Goal: Transaction & Acquisition: Purchase product/service

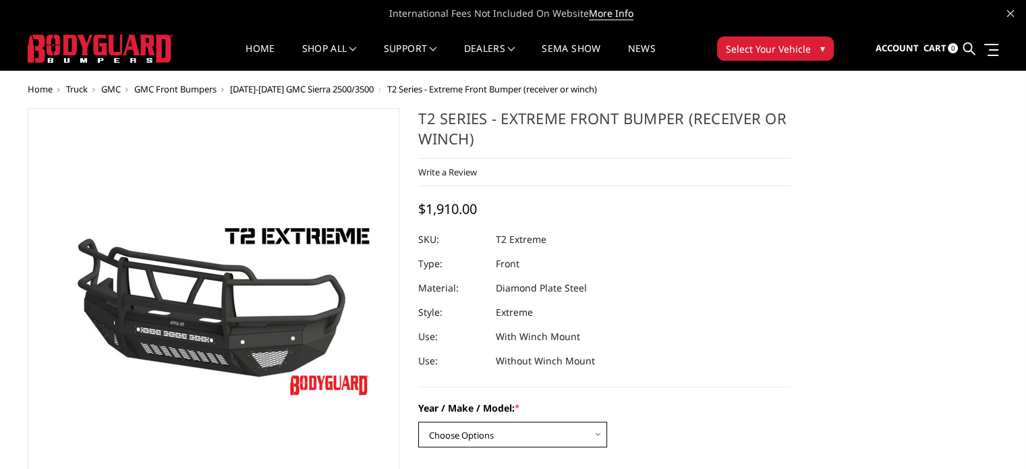
click at [531, 430] on select "Choose Options Chevrolet 19-21 1500 Chevrolet 15-19 2500 / 3500 Chevrolet 20-23…" at bounding box center [512, 435] width 189 height 26
select select "1711"
click at [418, 422] on select "Choose Options Chevrolet 19-21 1500 Chevrolet 15-19 2500 / 3500 Chevrolet 20-23…" at bounding box center [512, 435] width 189 height 26
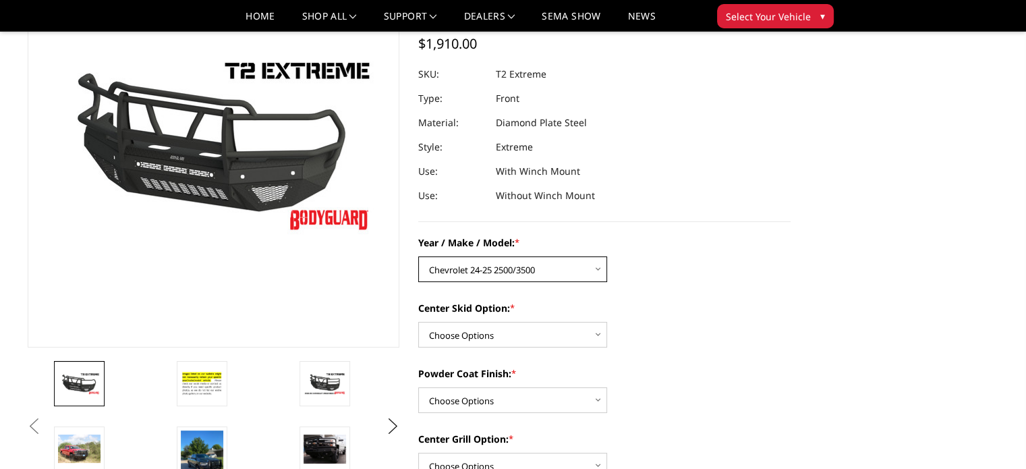
scroll to position [135, 0]
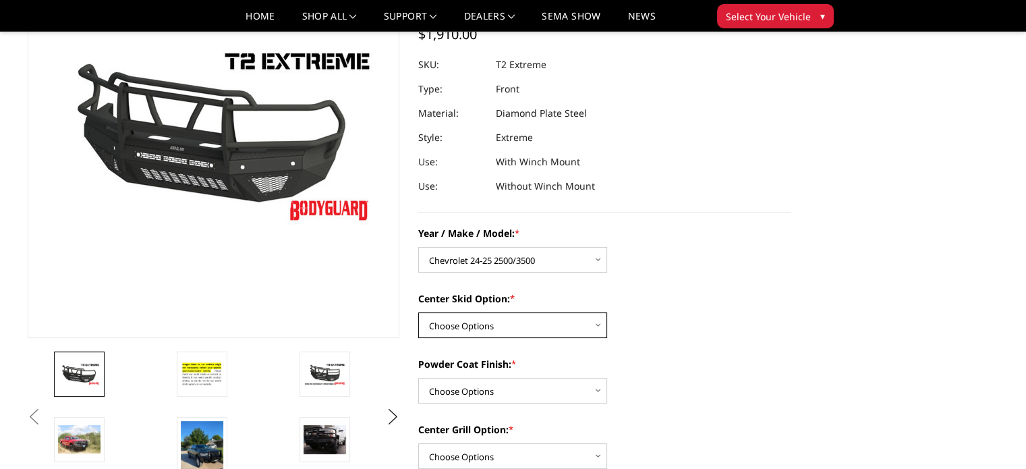
click at [483, 315] on select "Choose Options Standard center skid plate (included) Receiver tube Winch mount …" at bounding box center [512, 325] width 189 height 26
select select "624"
click at [418, 312] on select "Choose Options Standard center skid plate (included) Receiver tube Winch mount …" at bounding box center [512, 325] width 189 height 26
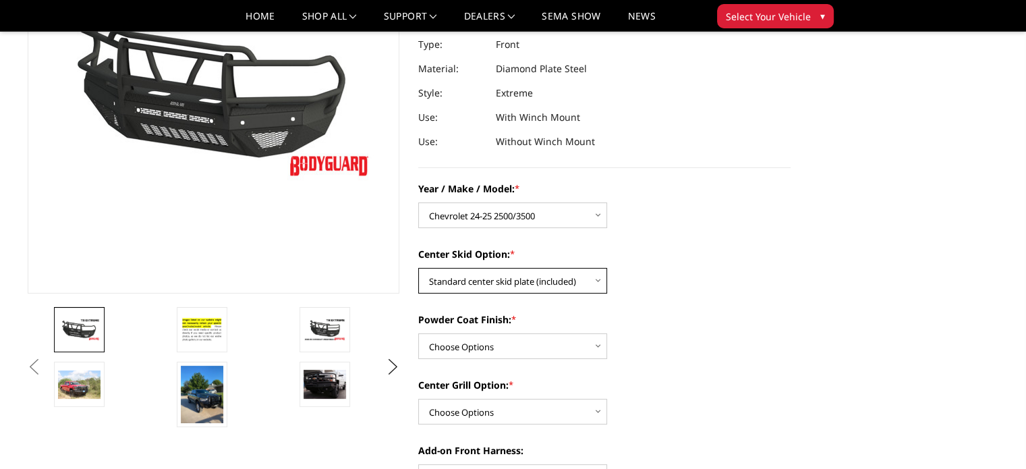
scroll to position [202, 0]
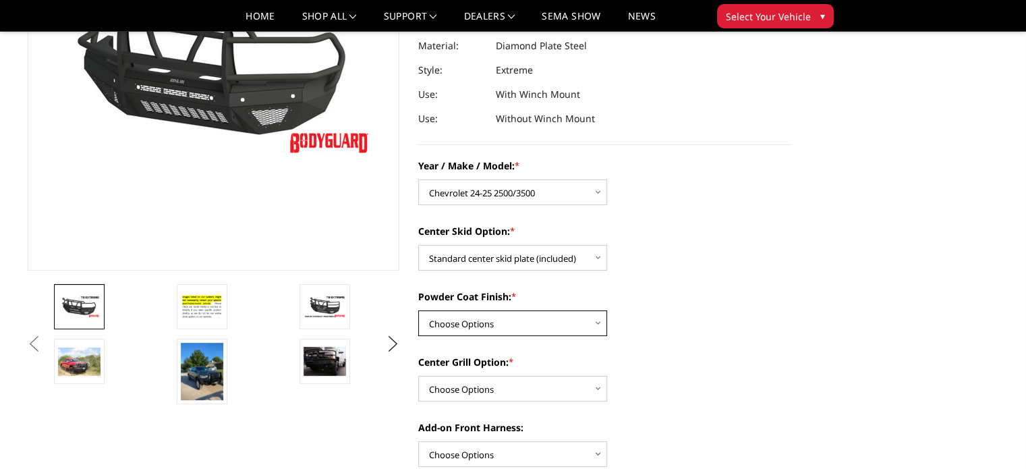
click at [519, 320] on select "Choose Options Bare metal Gloss Black Powder Coat Texture Black Powder Coat" at bounding box center [512, 323] width 189 height 26
select select "668"
click at [418, 310] on select "Choose Options Bare metal Gloss Black Powder Coat Texture Black Powder Coat" at bounding box center [512, 323] width 189 height 26
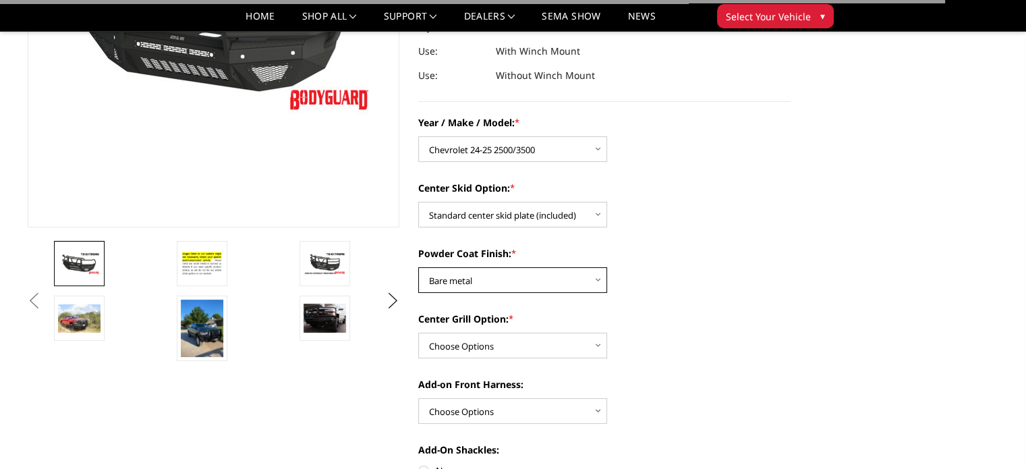
scroll to position [270, 0]
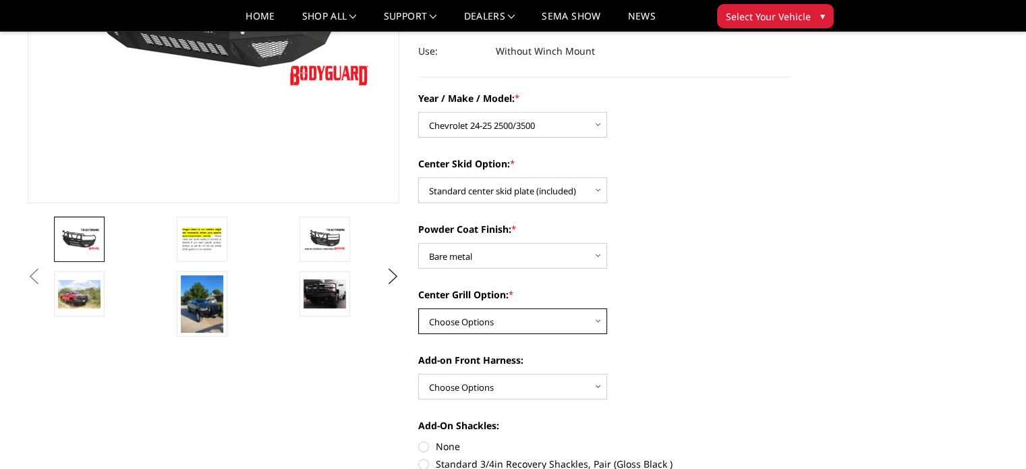
click at [510, 326] on select "Choose Options Add expanded metal in center grill Decline this option" at bounding box center [512, 321] width 189 height 26
select select "1081"
click at [418, 308] on select "Choose Options Add expanded metal in center grill Decline this option" at bounding box center [512, 321] width 189 height 26
click at [489, 382] on select "Choose Options WITH front camera harness WITHOUT front camera harness" at bounding box center [512, 387] width 189 height 26
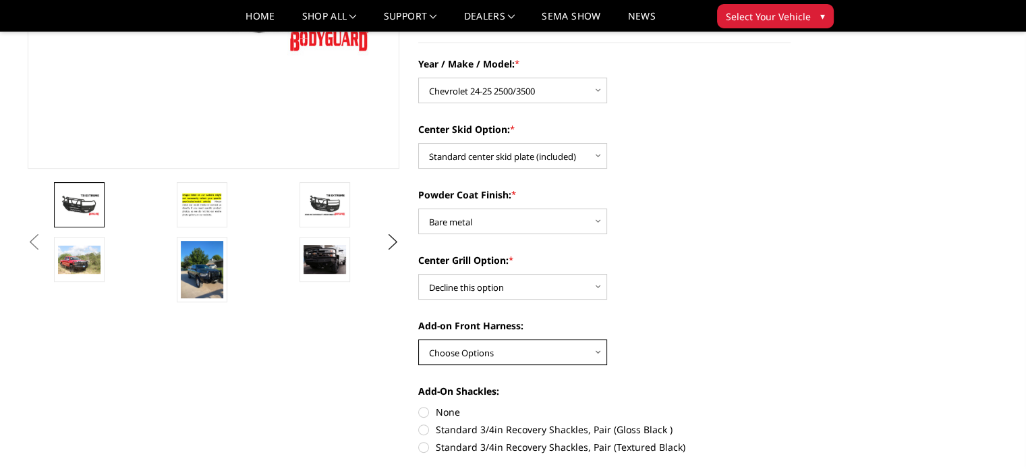
scroll to position [337, 0]
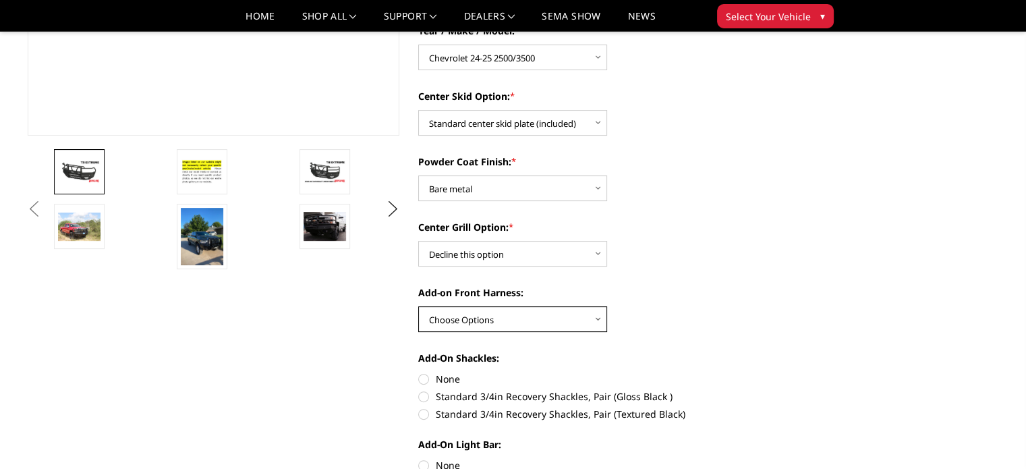
click at [499, 323] on select "Choose Options WITH front camera harness WITHOUT front camera harness" at bounding box center [512, 319] width 189 height 26
select select "1695"
click at [418, 306] on select "Choose Options WITH front camera harness WITHOUT front camera harness" at bounding box center [512, 319] width 189 height 26
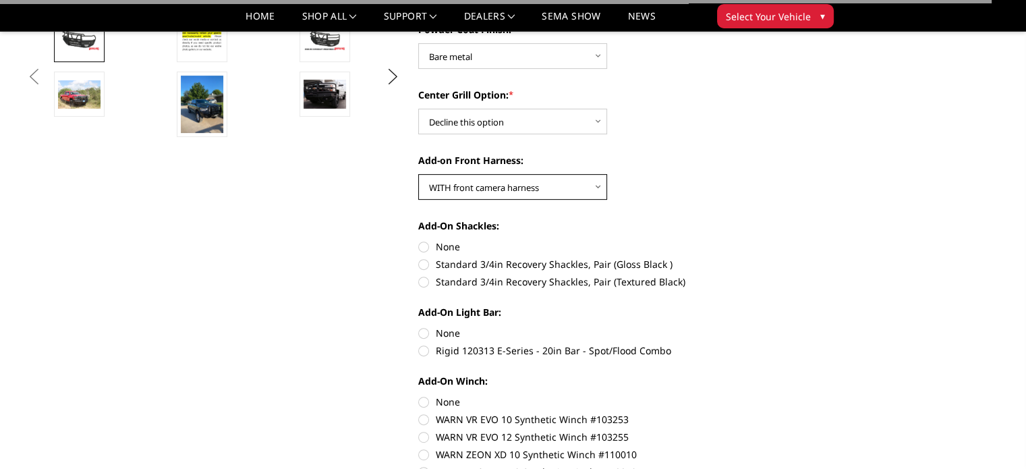
scroll to position [472, 0]
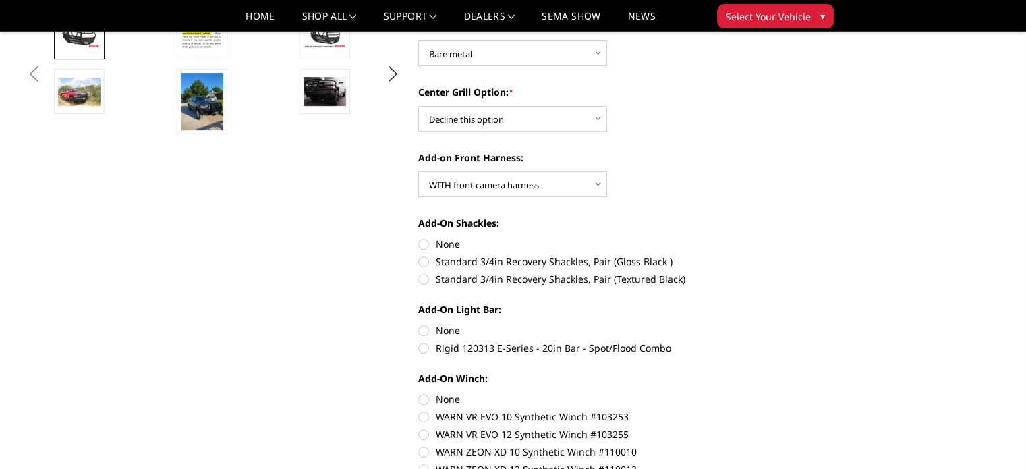
click at [423, 241] on label "None" at bounding box center [604, 244] width 372 height 14
click at [419, 237] on input "None" at bounding box center [418, 237] width 1 height 1
radio input "true"
click at [422, 329] on label "None" at bounding box center [604, 330] width 372 height 14
click at [419, 324] on input "None" at bounding box center [418, 323] width 1 height 1
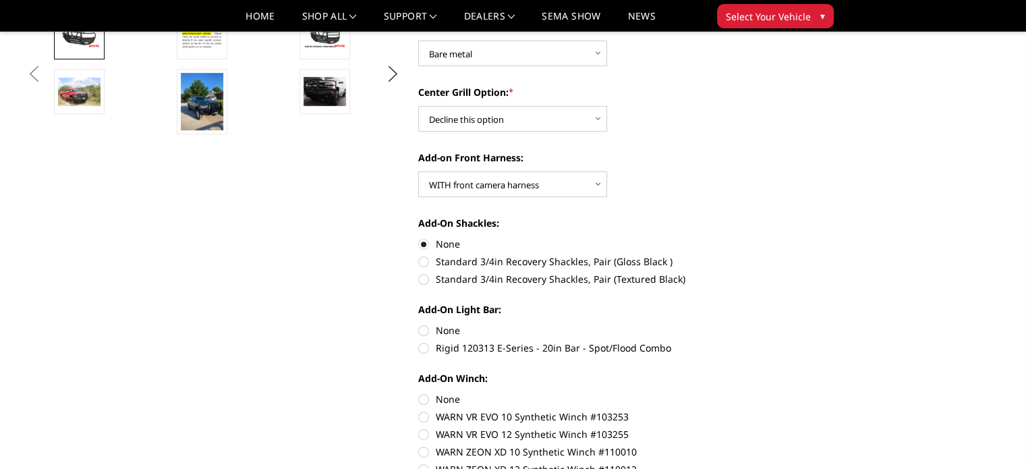
radio input "true"
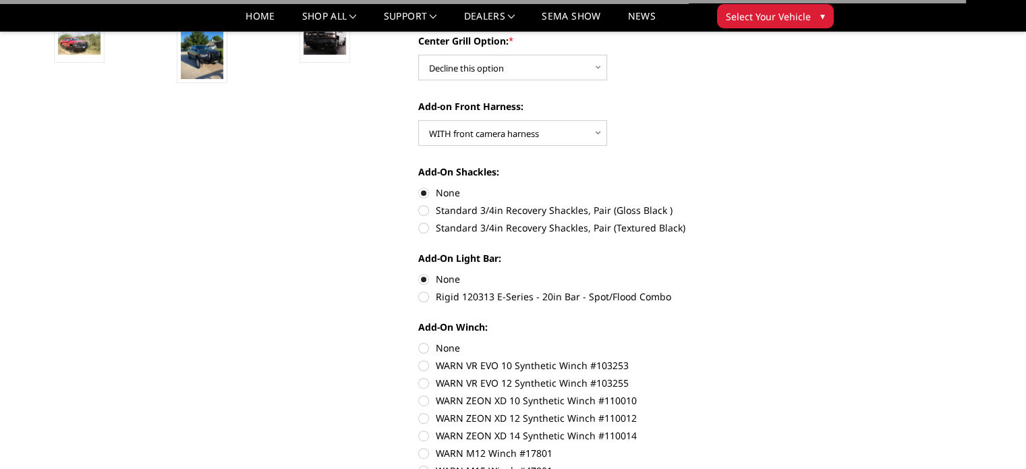
scroll to position [607, 0]
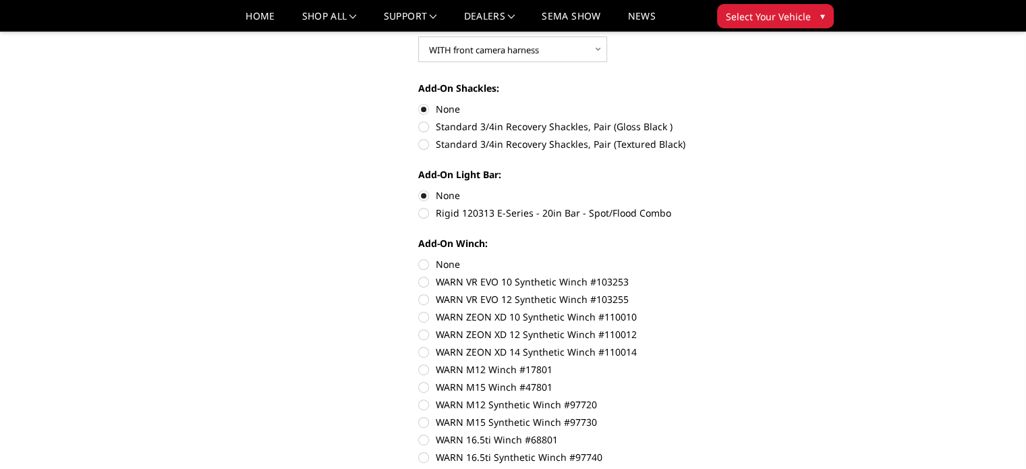
click at [421, 265] on label "None" at bounding box center [604, 264] width 372 height 14
click at [419, 258] on input "None" at bounding box center [418, 257] width 1 height 1
radio input "true"
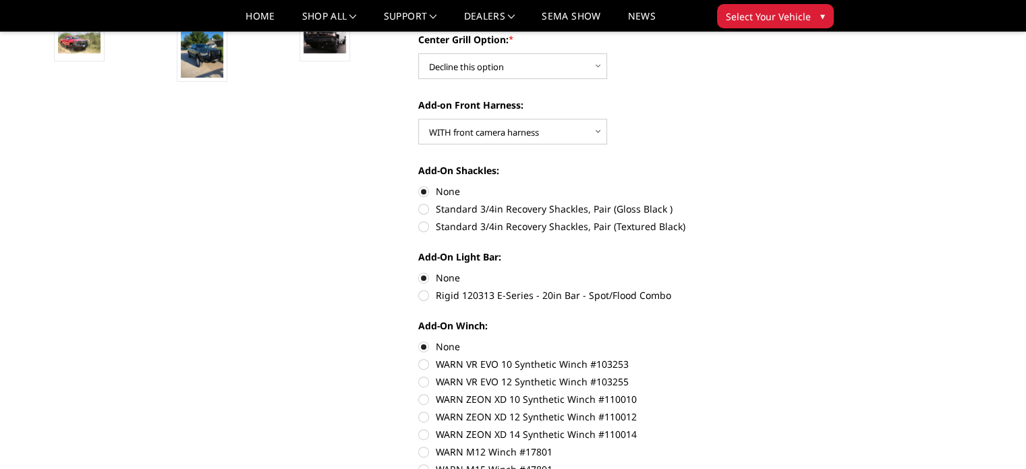
scroll to position [270, 0]
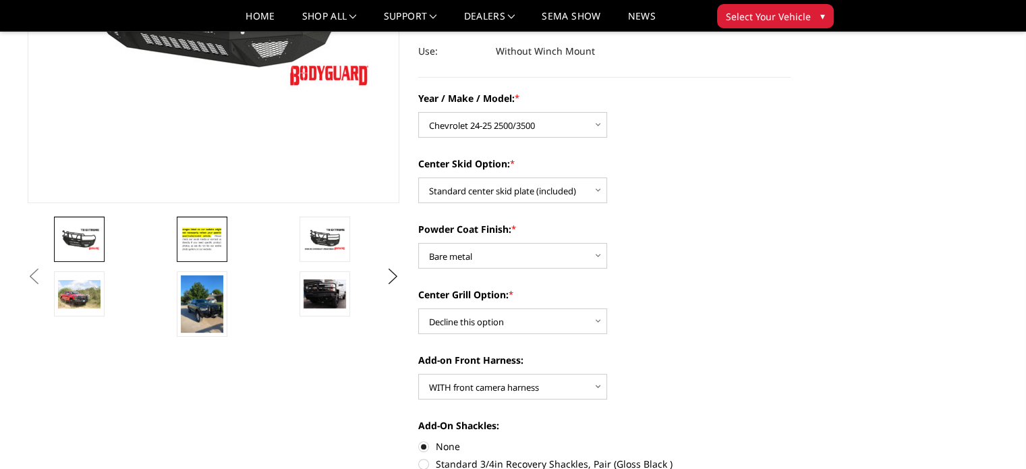
click at [211, 252] on img at bounding box center [202, 239] width 42 height 29
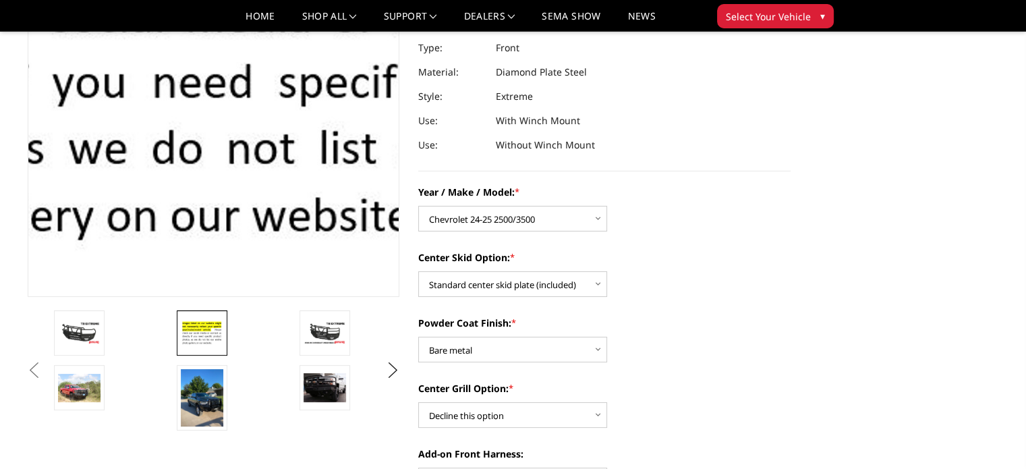
scroll to position [181, 0]
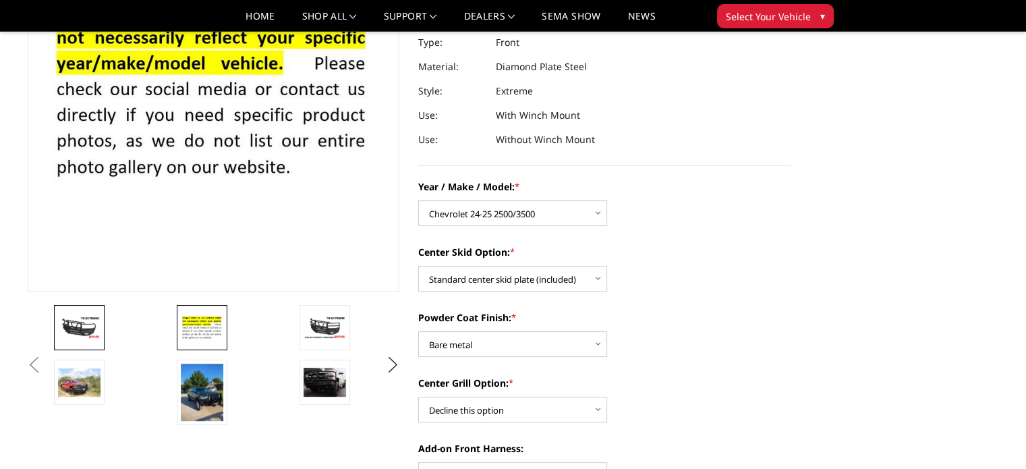
click at [95, 342] on link at bounding box center [79, 327] width 51 height 45
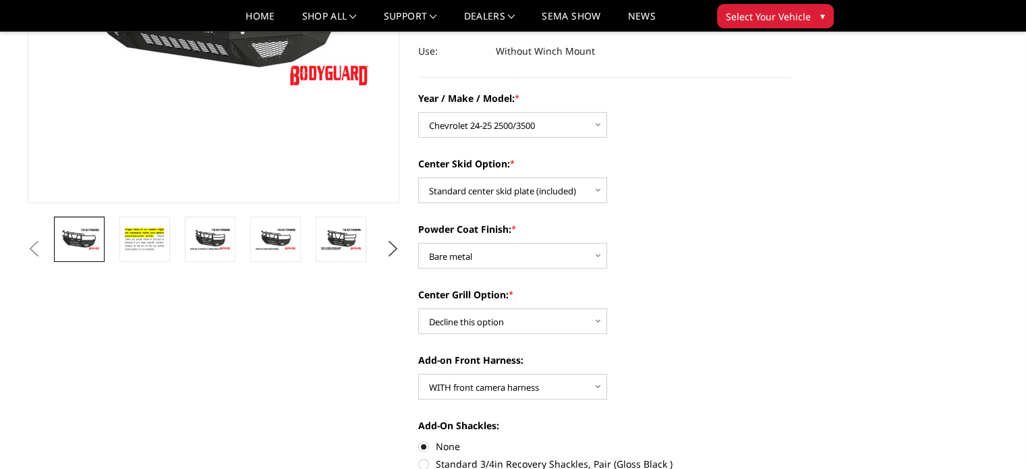
scroll to position [135, 0]
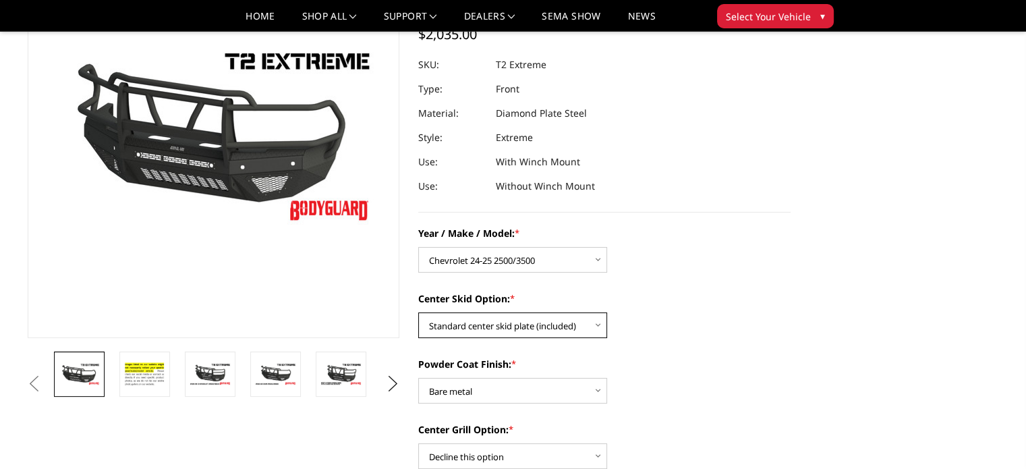
click at [505, 324] on select "Choose Options Standard center skid plate (included) Receiver tube Winch mount …" at bounding box center [512, 325] width 189 height 26
click at [418, 312] on select "Choose Options Standard center skid plate (included) Receiver tube Winch mount …" at bounding box center [512, 325] width 189 height 26
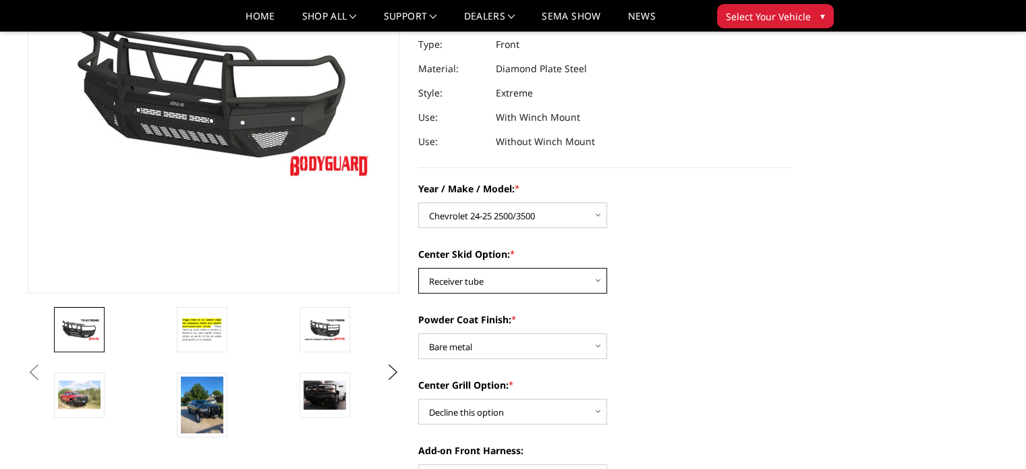
scroll to position [202, 0]
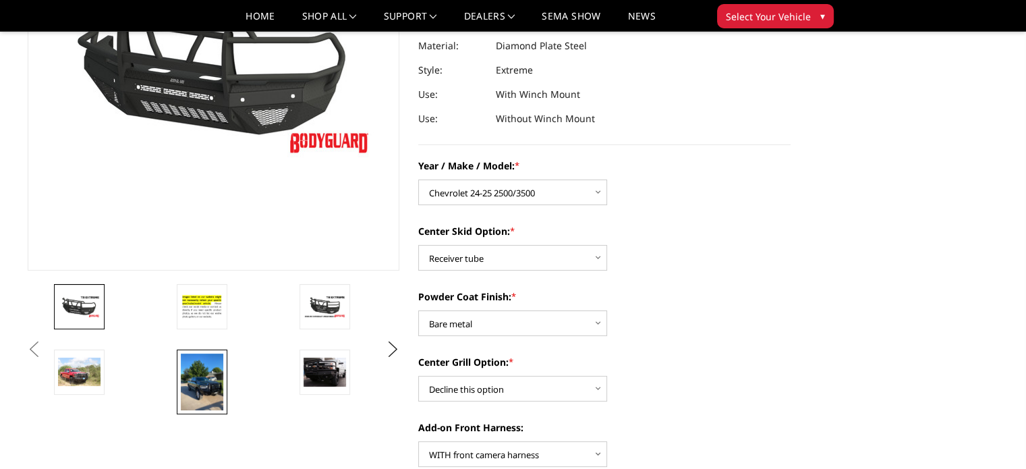
click at [210, 385] on img at bounding box center [202, 381] width 42 height 57
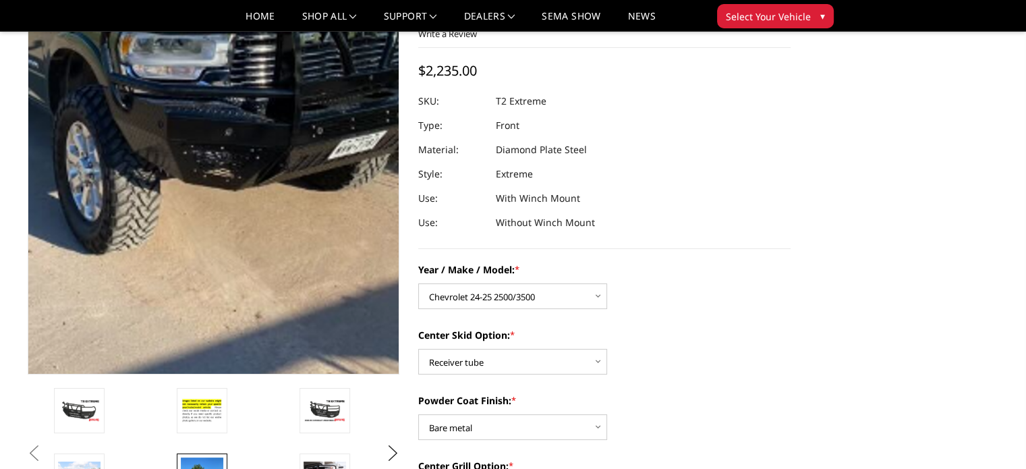
scroll to position [166, 0]
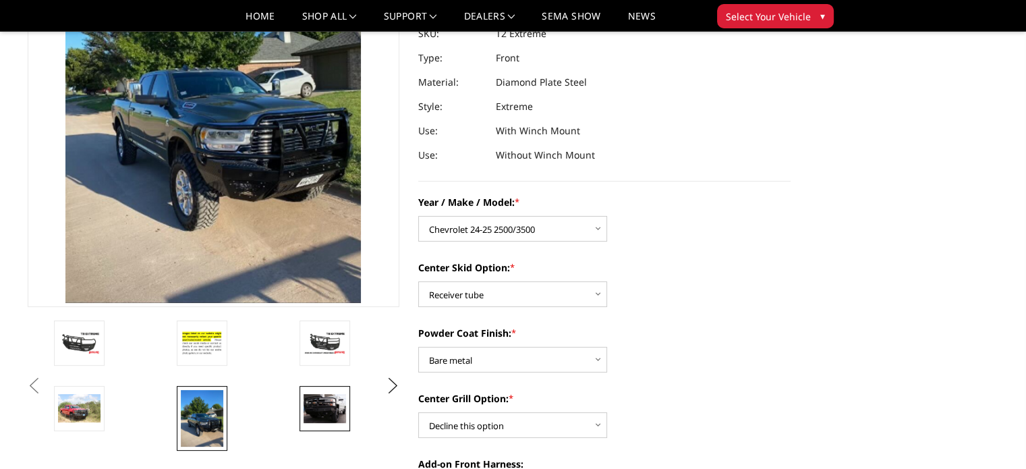
click at [318, 406] on img at bounding box center [325, 408] width 42 height 29
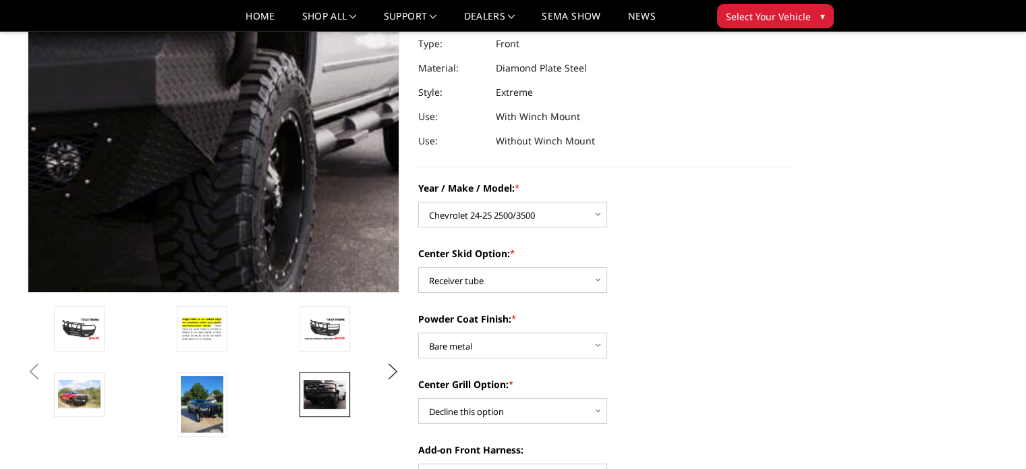
scroll to position [181, 0]
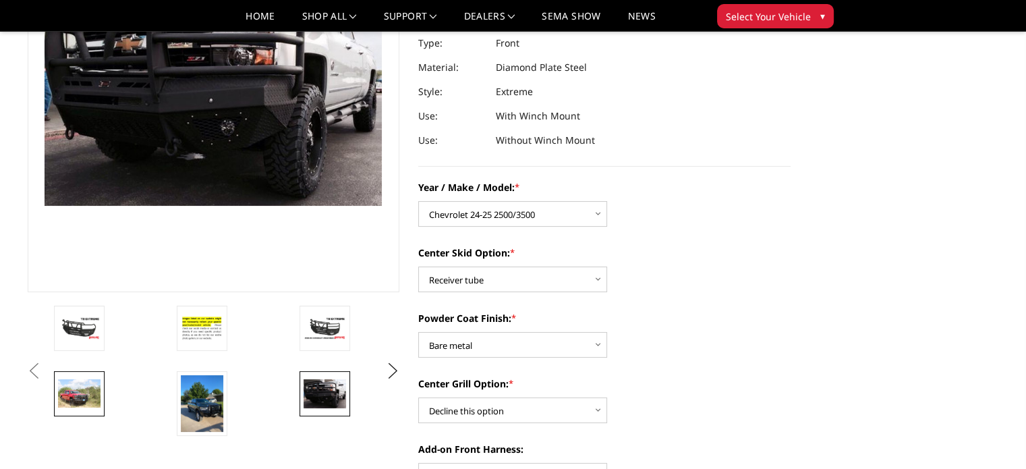
click at [82, 393] on img at bounding box center [79, 393] width 42 height 28
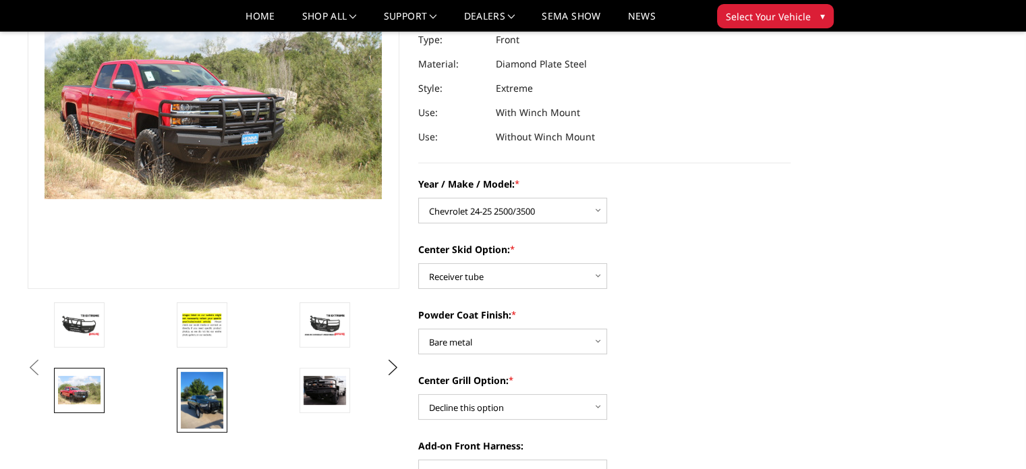
click at [206, 423] on img at bounding box center [202, 400] width 42 height 57
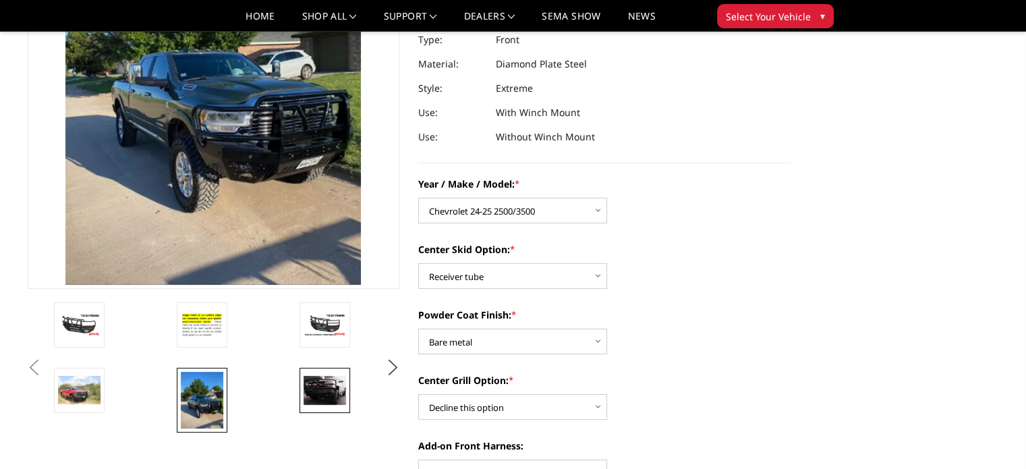
click at [331, 399] on img at bounding box center [325, 390] width 42 height 29
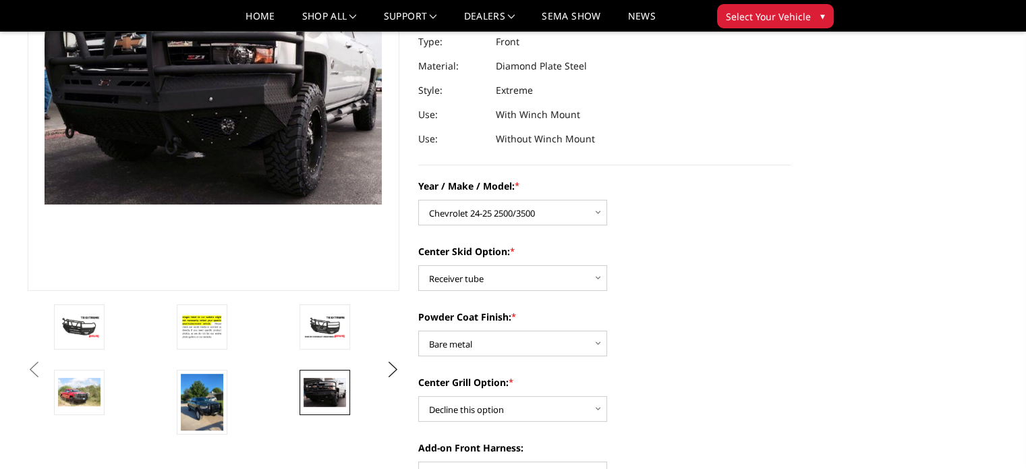
scroll to position [202, 0]
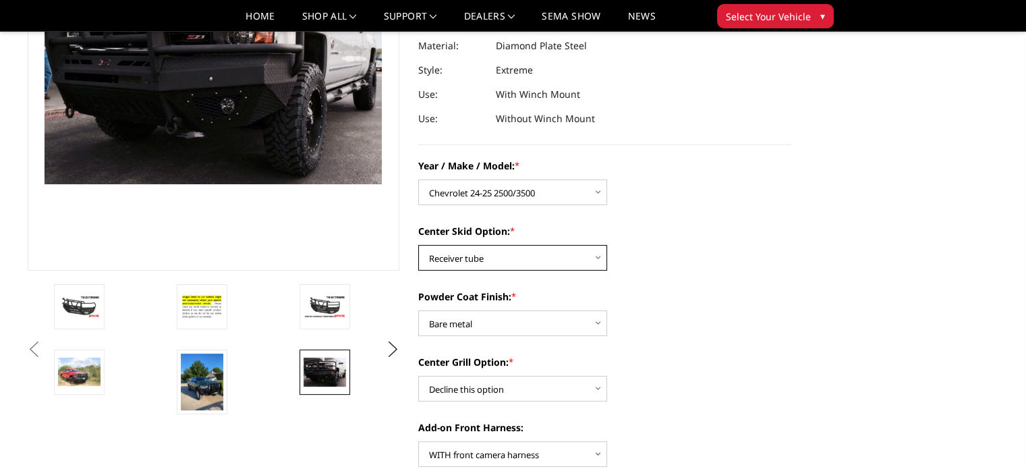
click at [585, 261] on select "Choose Options Standard center skid plate (included) Receiver tube Winch mount …" at bounding box center [512, 258] width 189 height 26
select select "624"
click at [418, 245] on select "Choose Options Standard center skid plate (included) Receiver tube Winch mount …" at bounding box center [512, 258] width 189 height 26
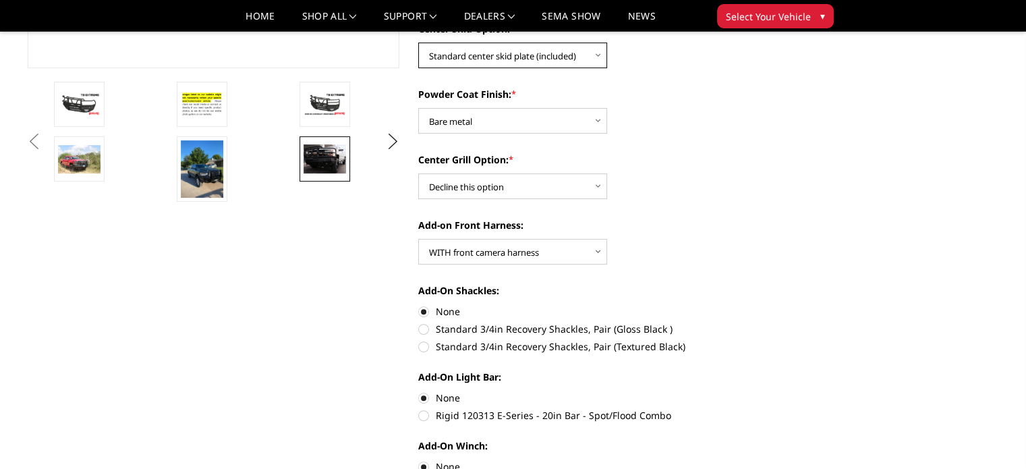
scroll to position [0, 0]
